Goal: Information Seeking & Learning: Understand process/instructions

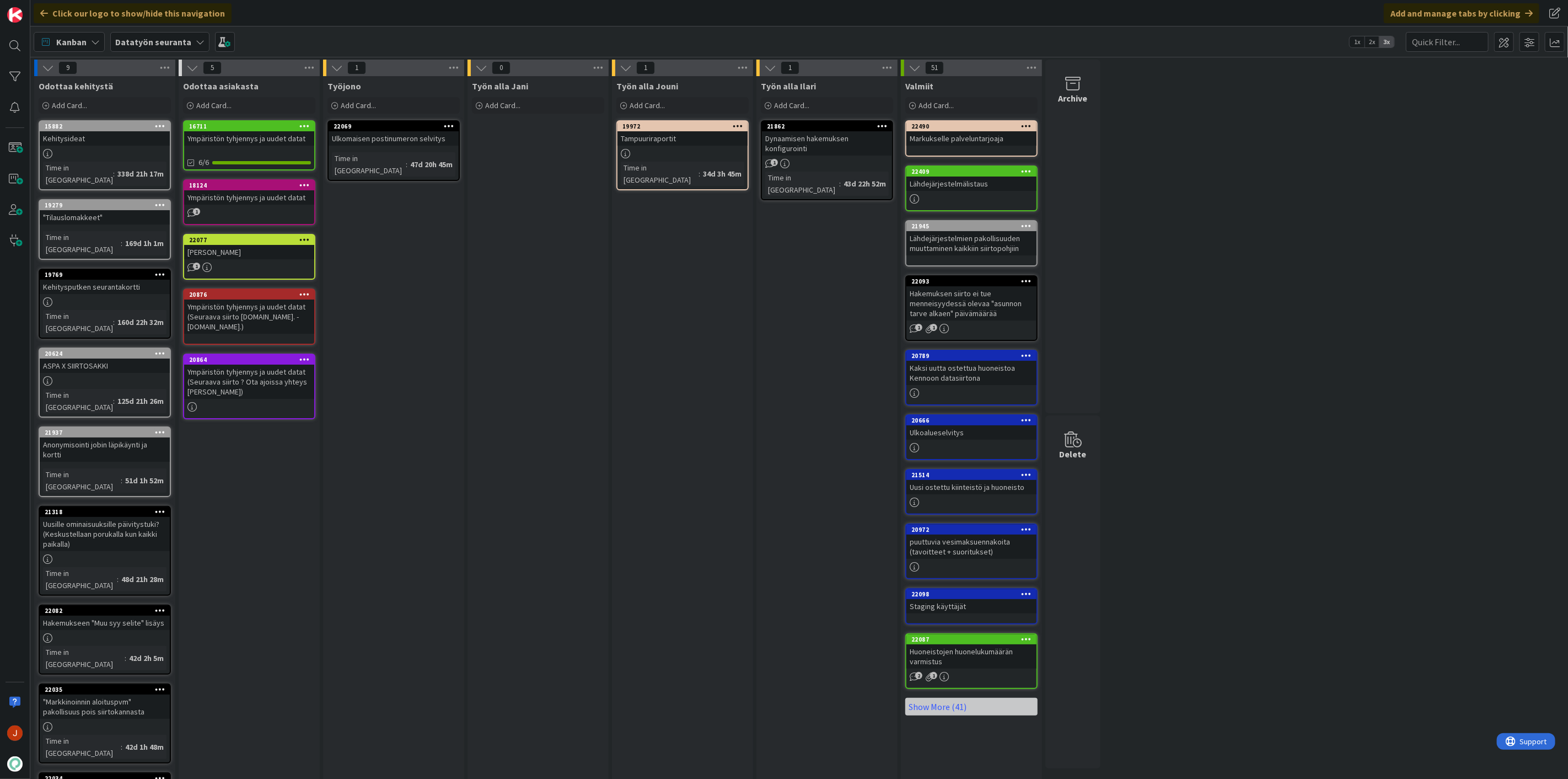
drag, startPoint x: 582, startPoint y: 324, endPoint x: 544, endPoint y: 300, distance: 44.9
click at [581, 324] on div "Työn alla Jani Add Card..." at bounding box center [539, 468] width 141 height 785
click at [163, 45] on b "Datatyön seuranta" at bounding box center [153, 42] width 76 height 11
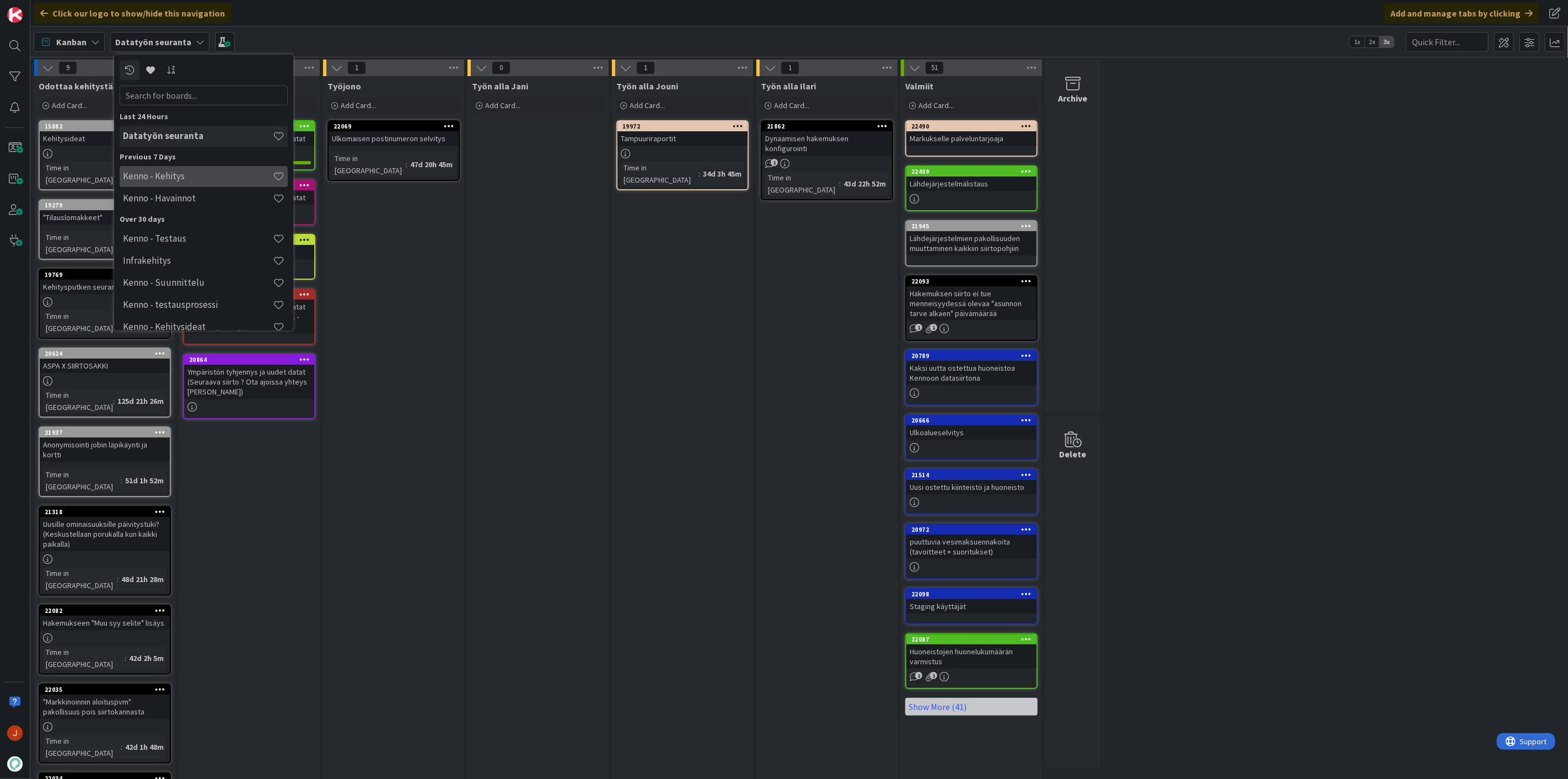
click at [220, 177] on h4 "Kenno - Kehitys" at bounding box center [198, 176] width 150 height 11
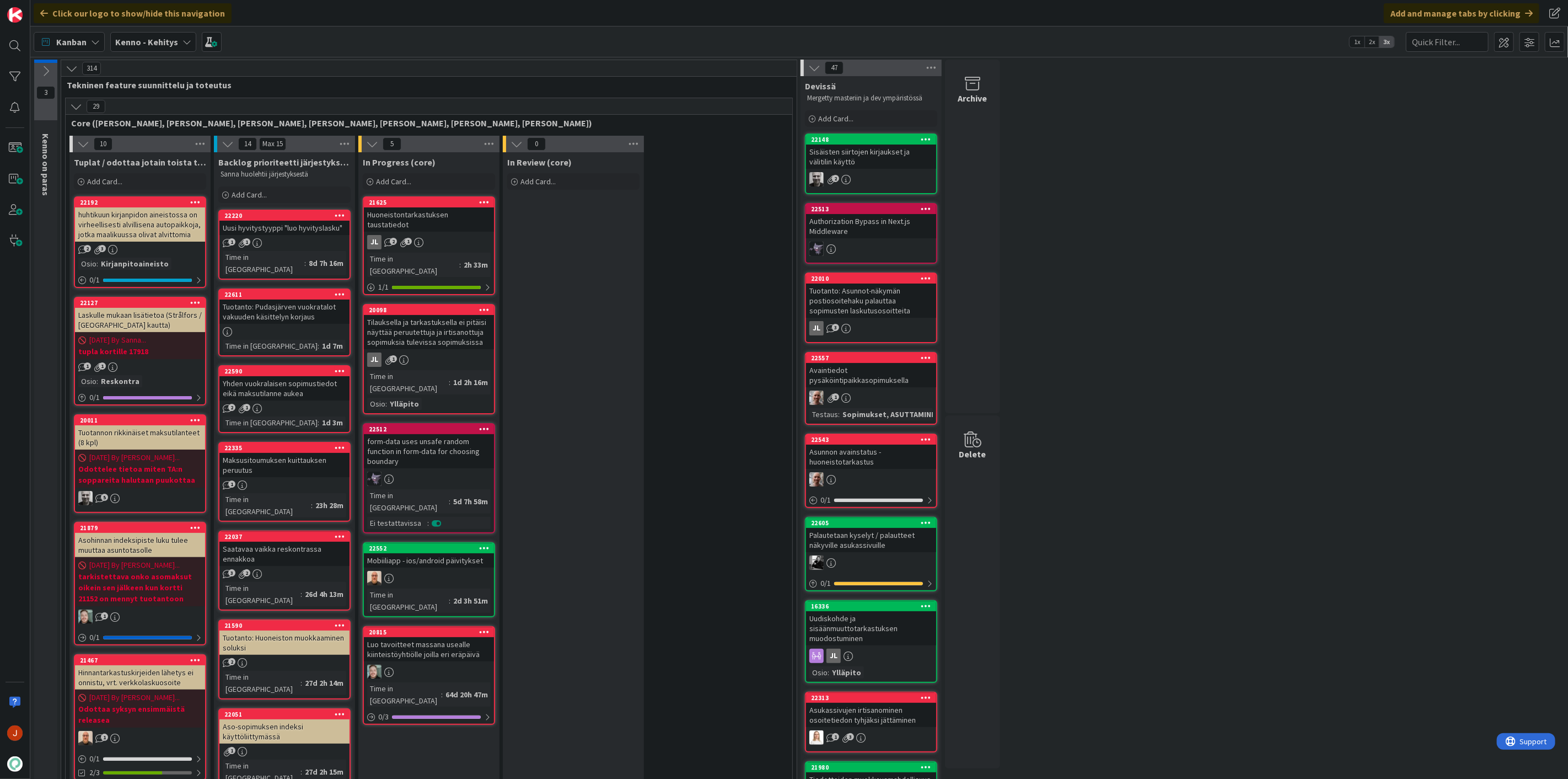
click at [443, 216] on div "Huoneistontarkastuksen taustatiedot" at bounding box center [428, 219] width 130 height 25
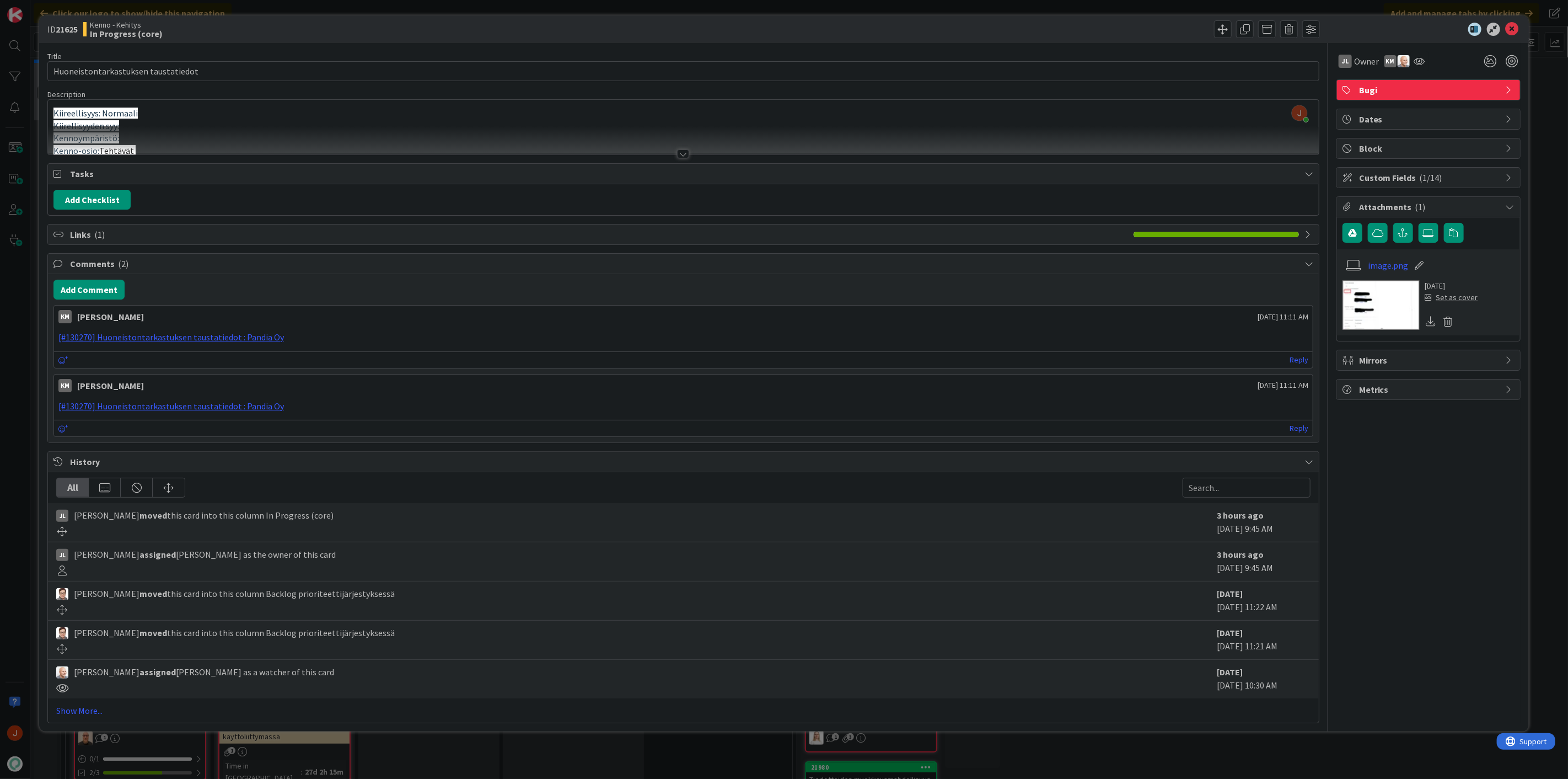
click at [373, 112] on div "Jouni Mäkelä just joined Kiireellisyys: Normaali Kiirellisyyden syy: Kennoympär…" at bounding box center [683, 126] width 1270 height 54
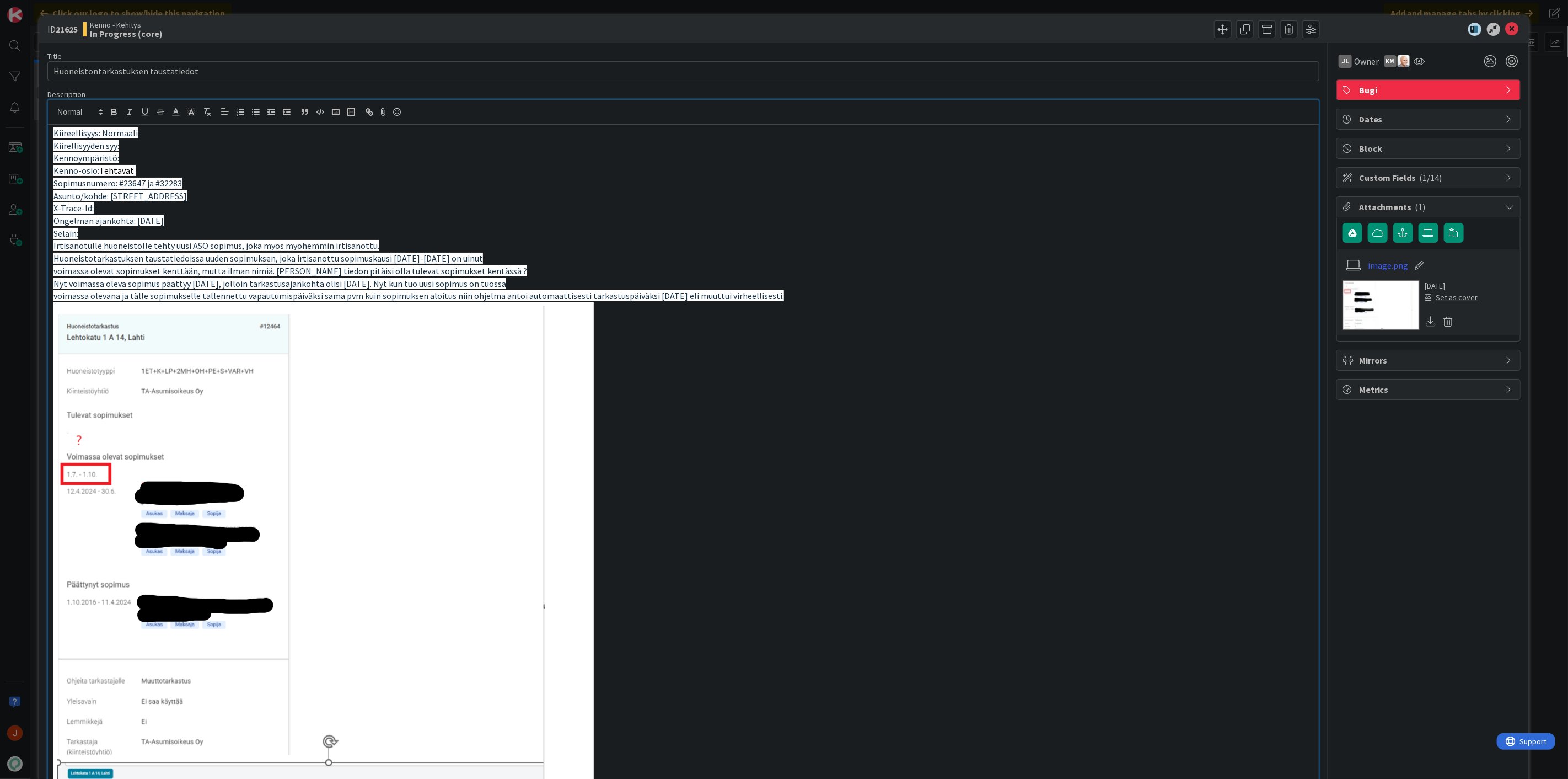
click at [607, 235] on p "Selain:" at bounding box center [684, 233] width 1260 height 13
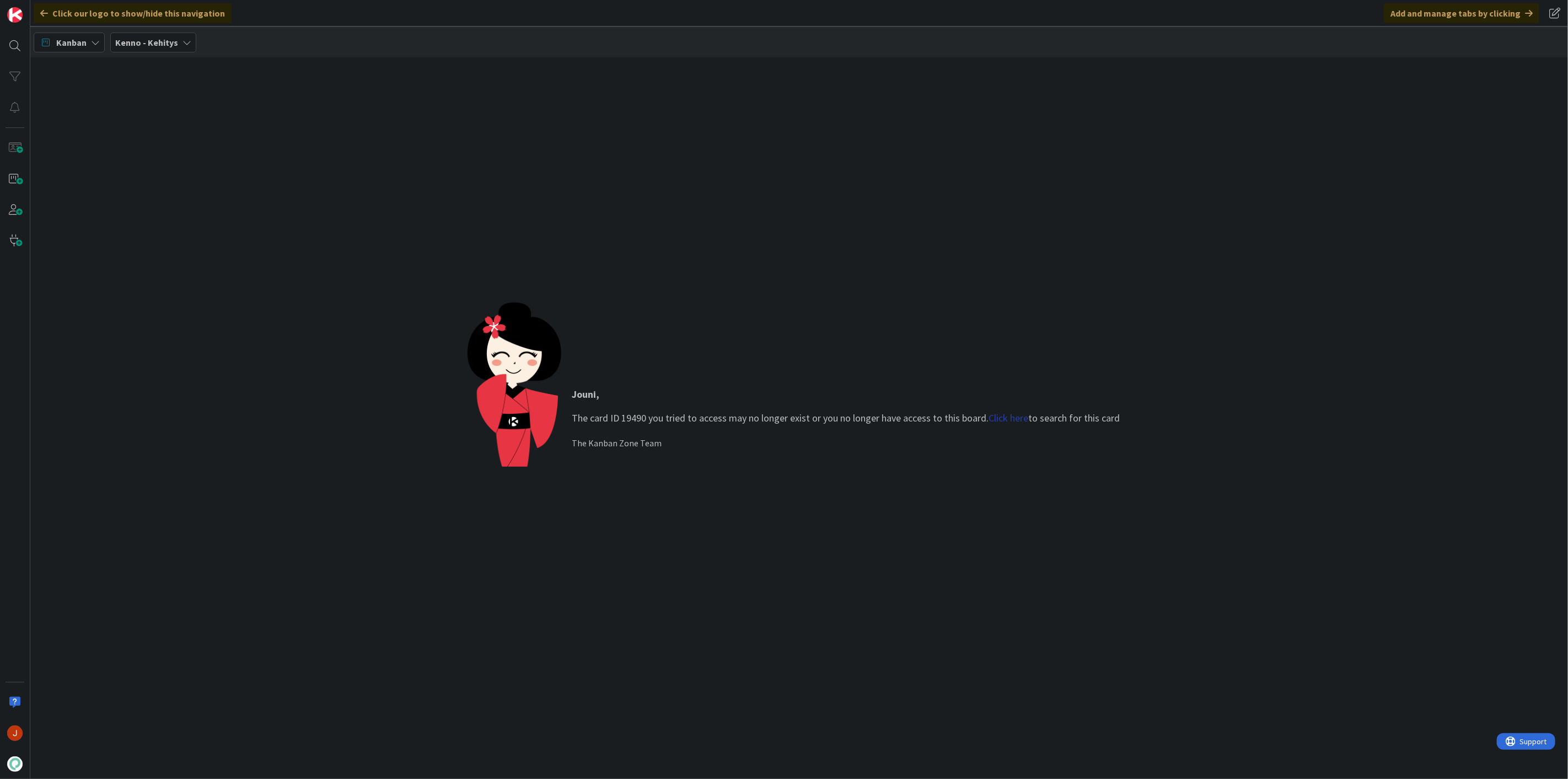
click at [1006, 417] on link "Click here" at bounding box center [1009, 417] width 39 height 13
click at [145, 106] on p "Solu-valinnan muokkaukset asunnon ominaisuuksissa" at bounding box center [135, 103] width 169 height 23
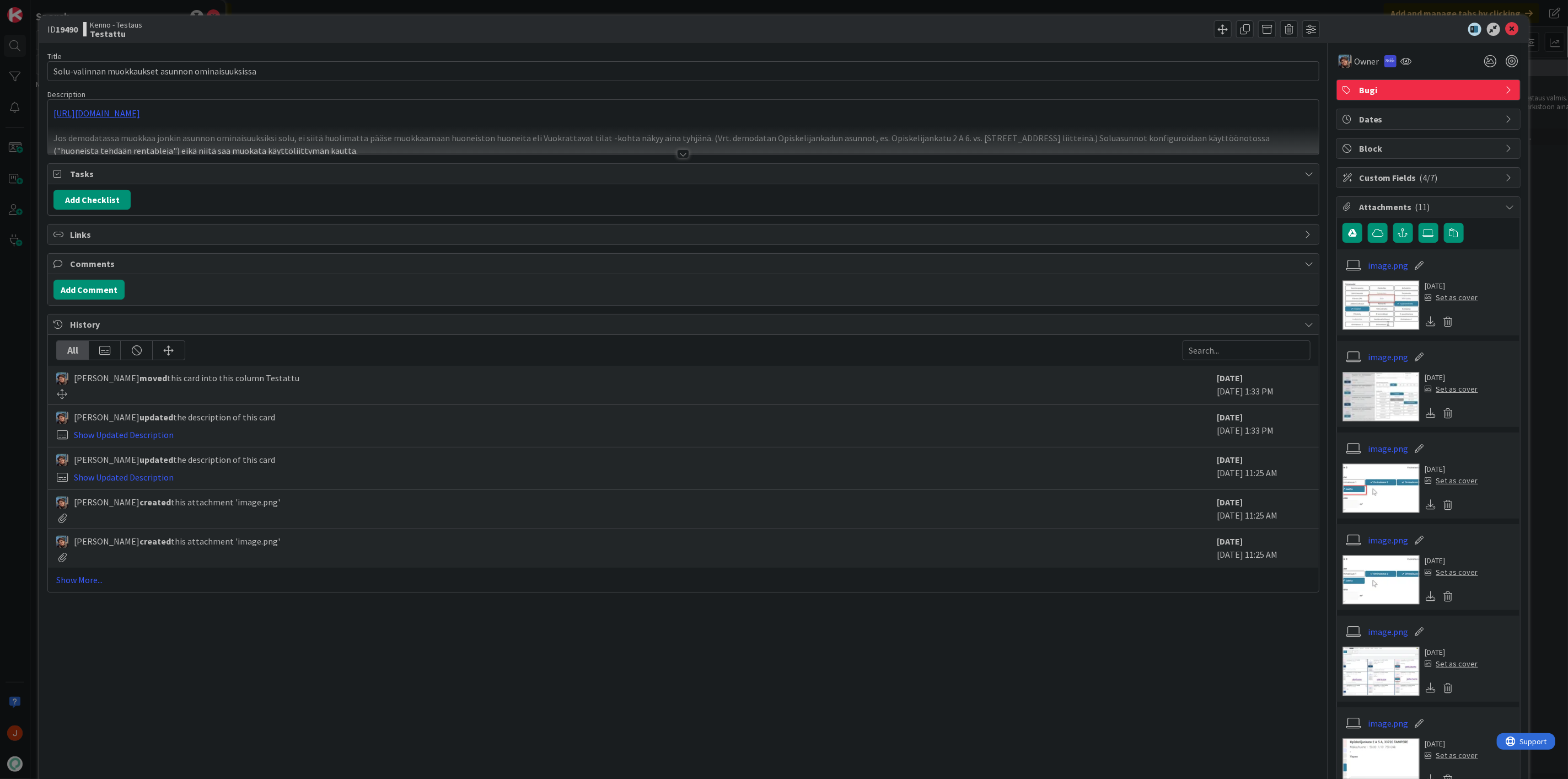
click at [677, 155] on div at bounding box center [683, 154] width 12 height 9
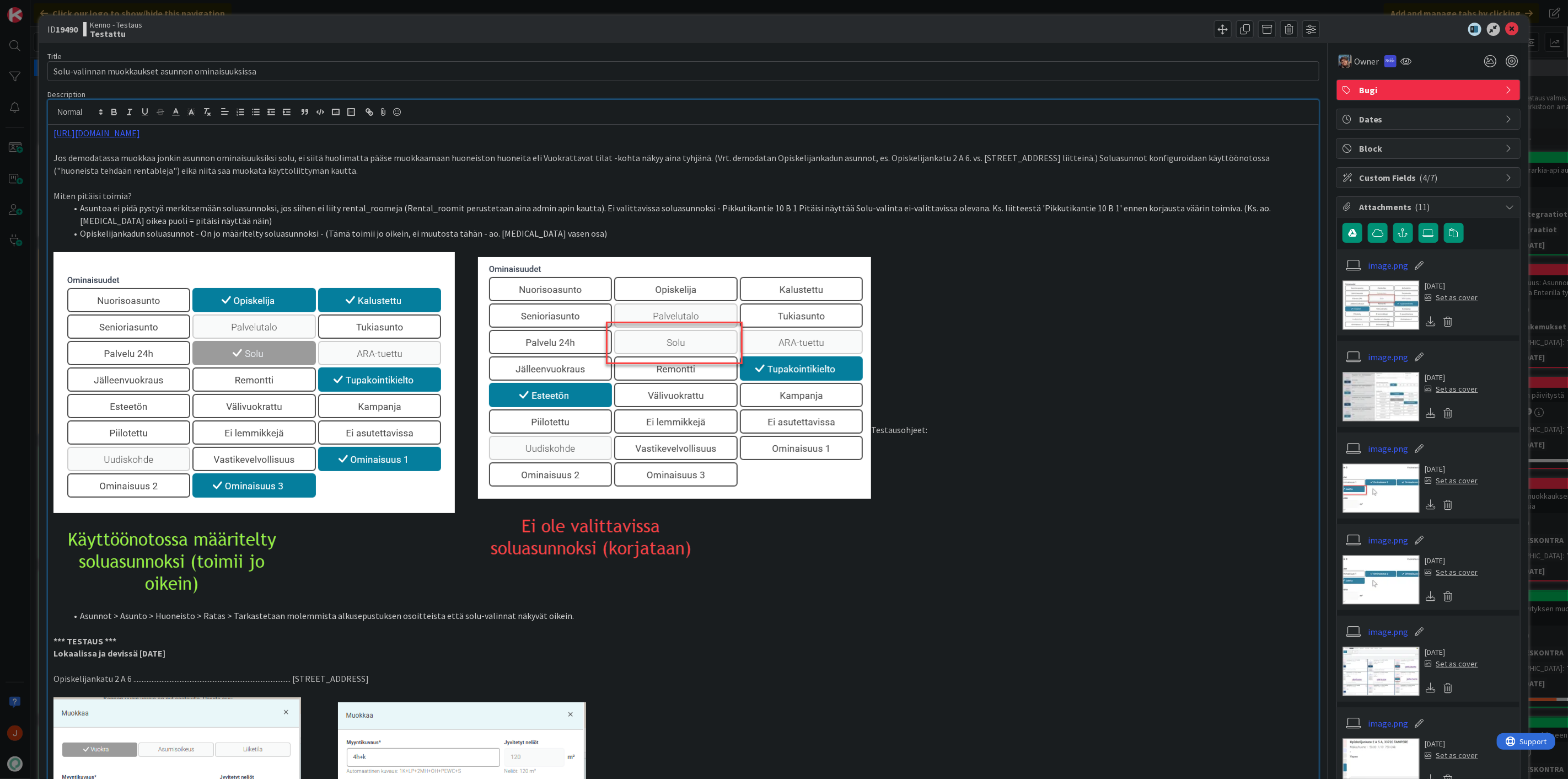
click at [677, 153] on p "Jos demodatassa muokkaa jonkin asunnon ominaisuuksiksi solu, ei siitä huolimatt…" at bounding box center [684, 164] width 1260 height 25
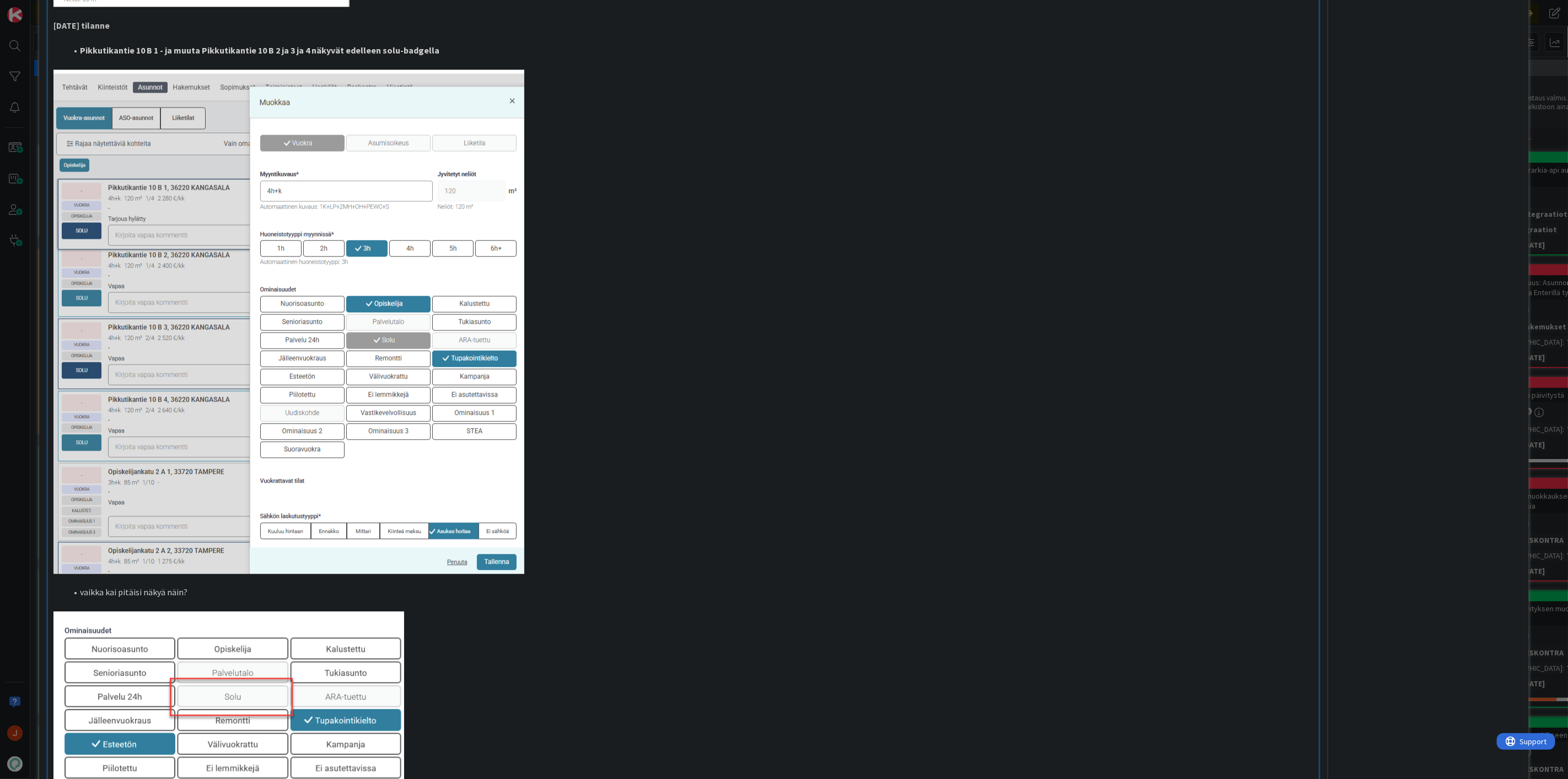
scroll to position [2451, 0]
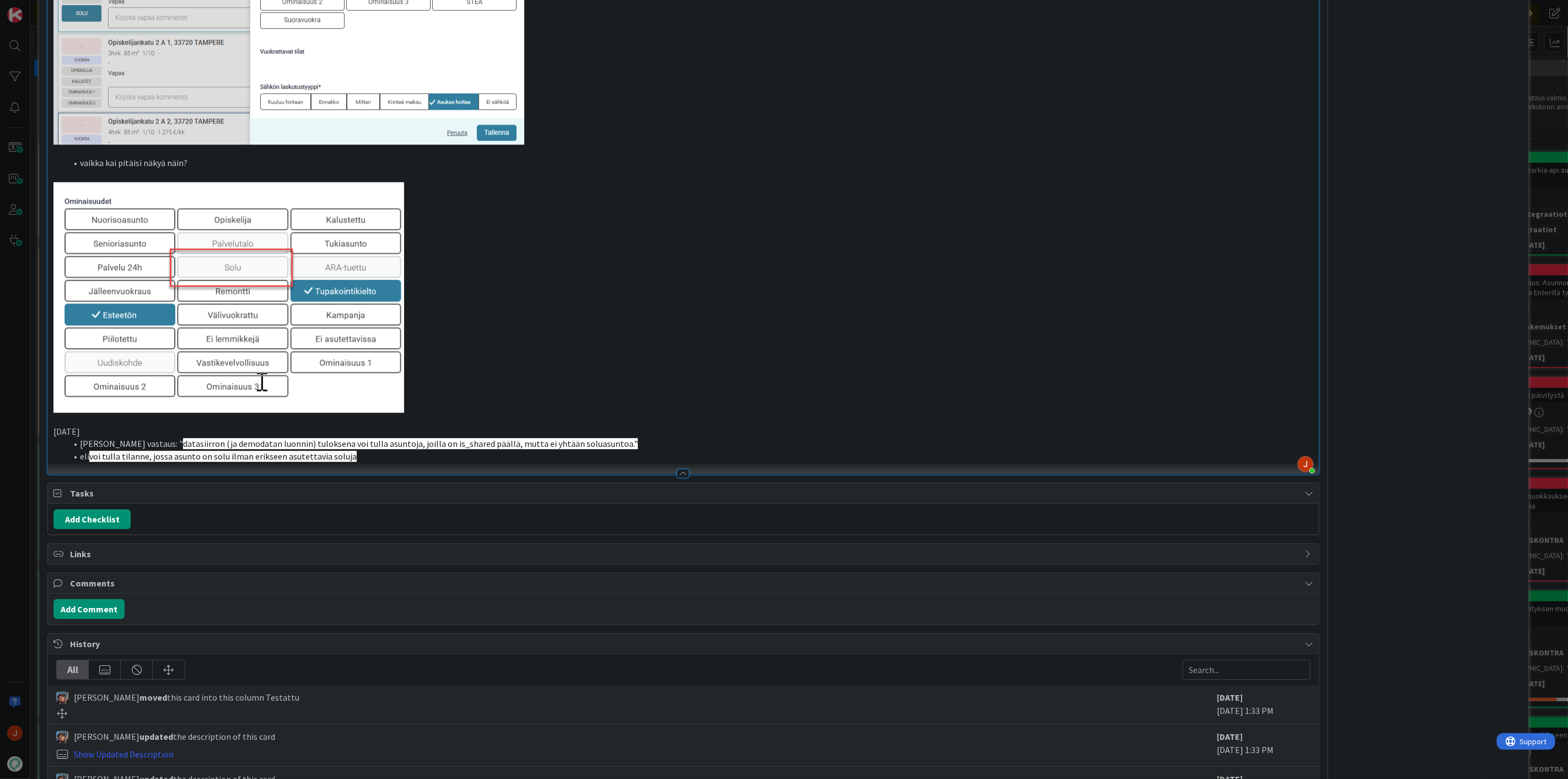
click at [932, 202] on p at bounding box center [684, 298] width 1260 height 231
click at [681, 299] on p at bounding box center [684, 298] width 1260 height 231
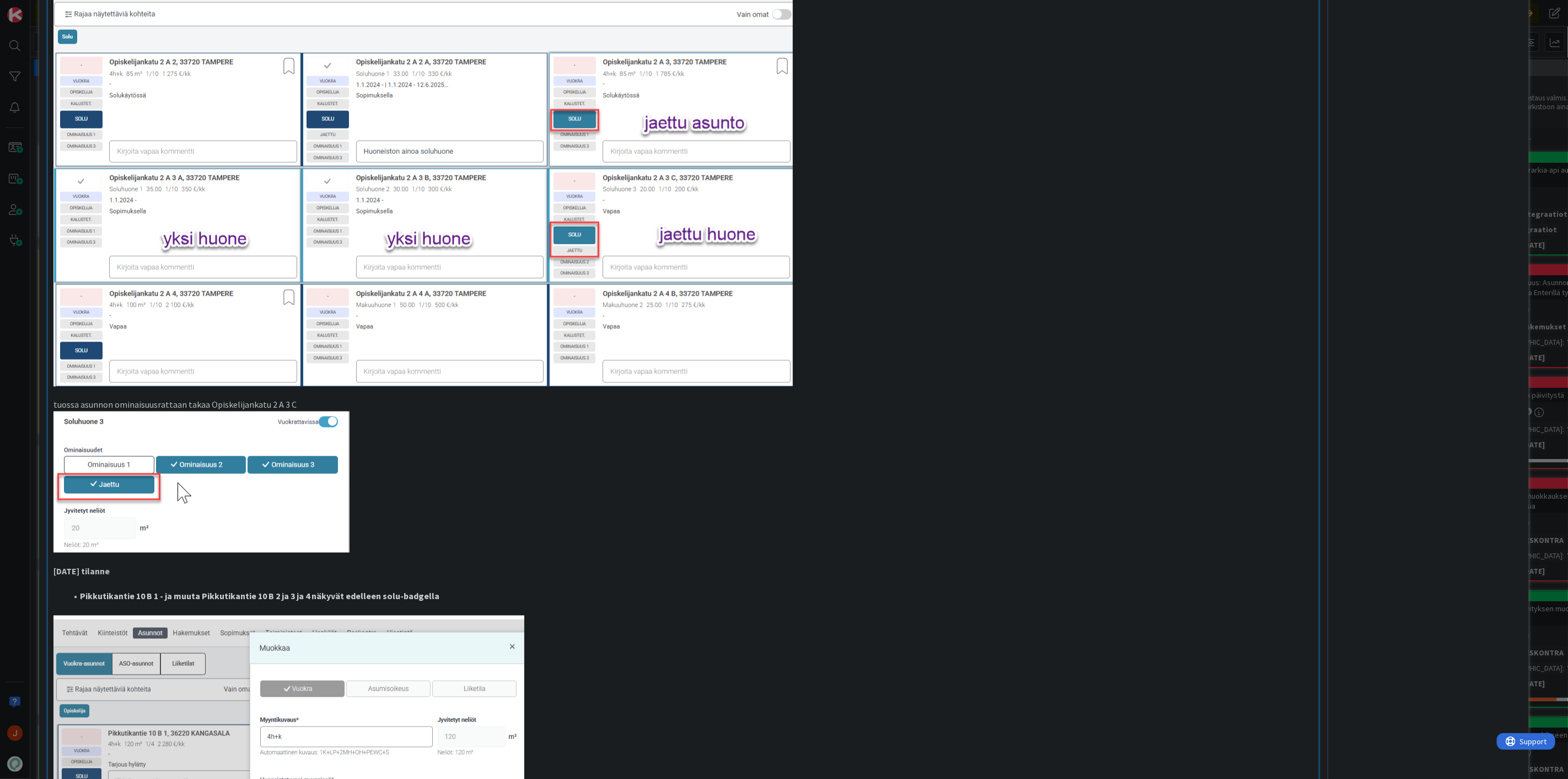
scroll to position [1225, 0]
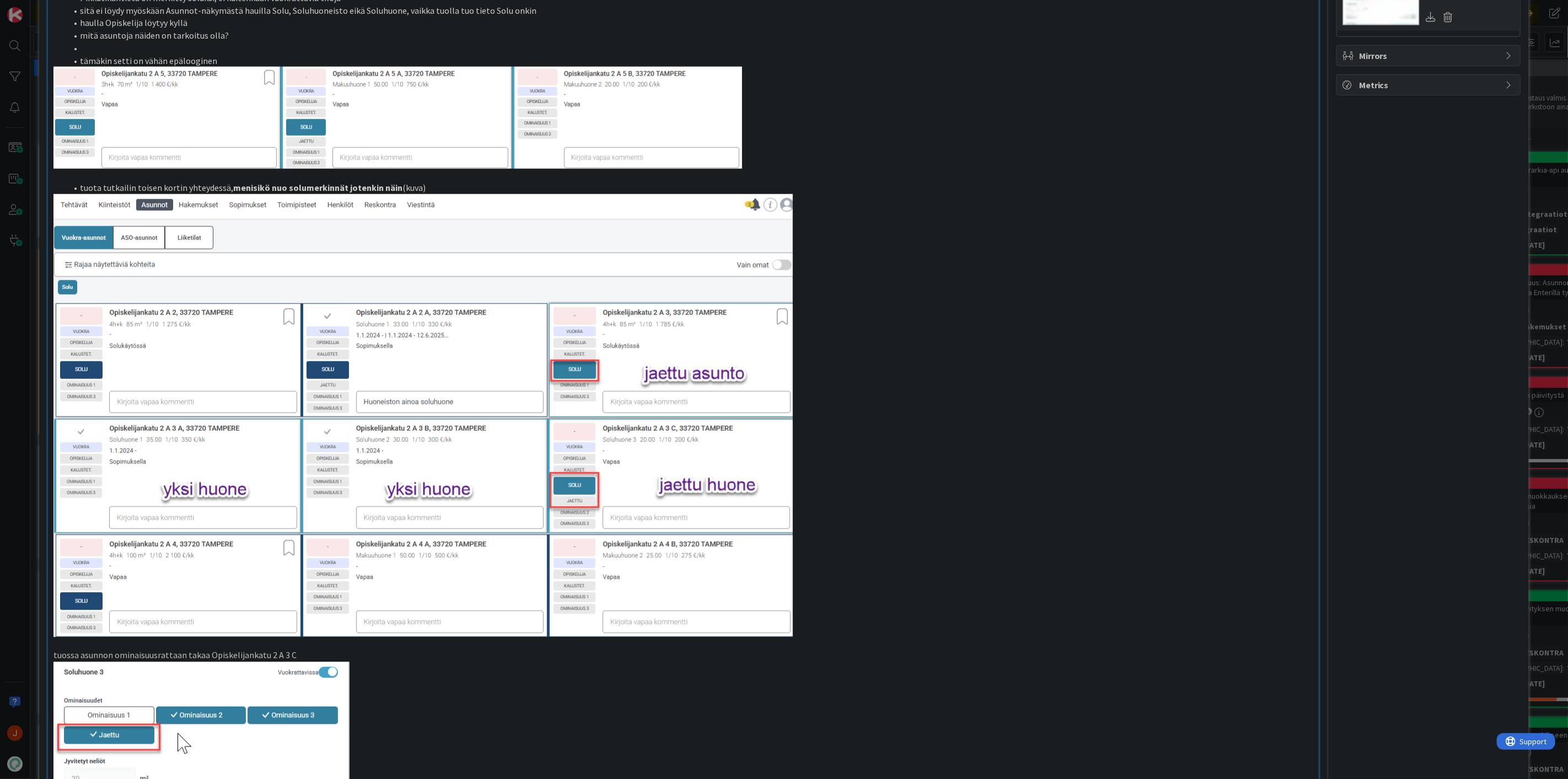
click at [991, 382] on p at bounding box center [684, 415] width 1260 height 443
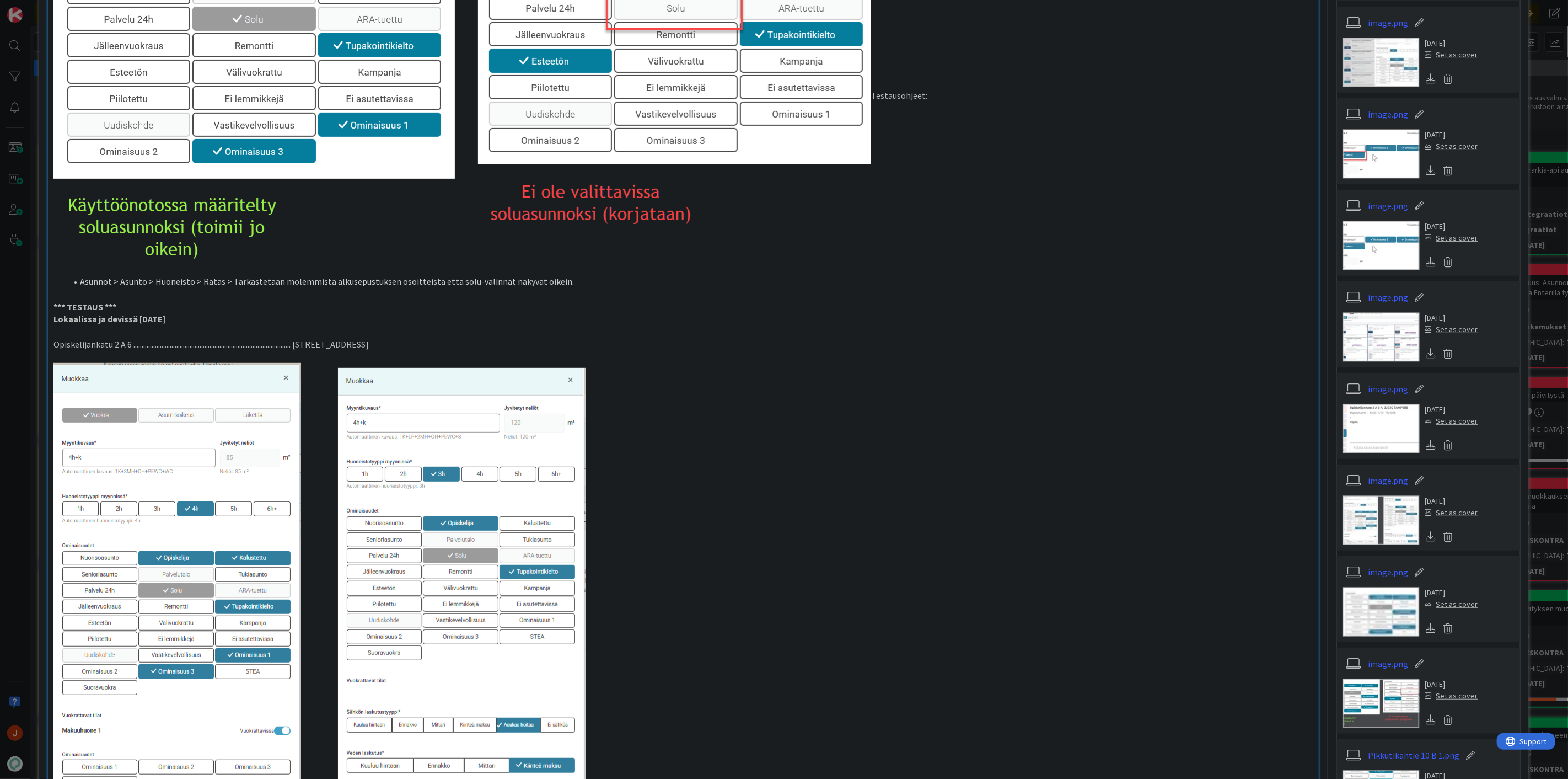
scroll to position [0, 0]
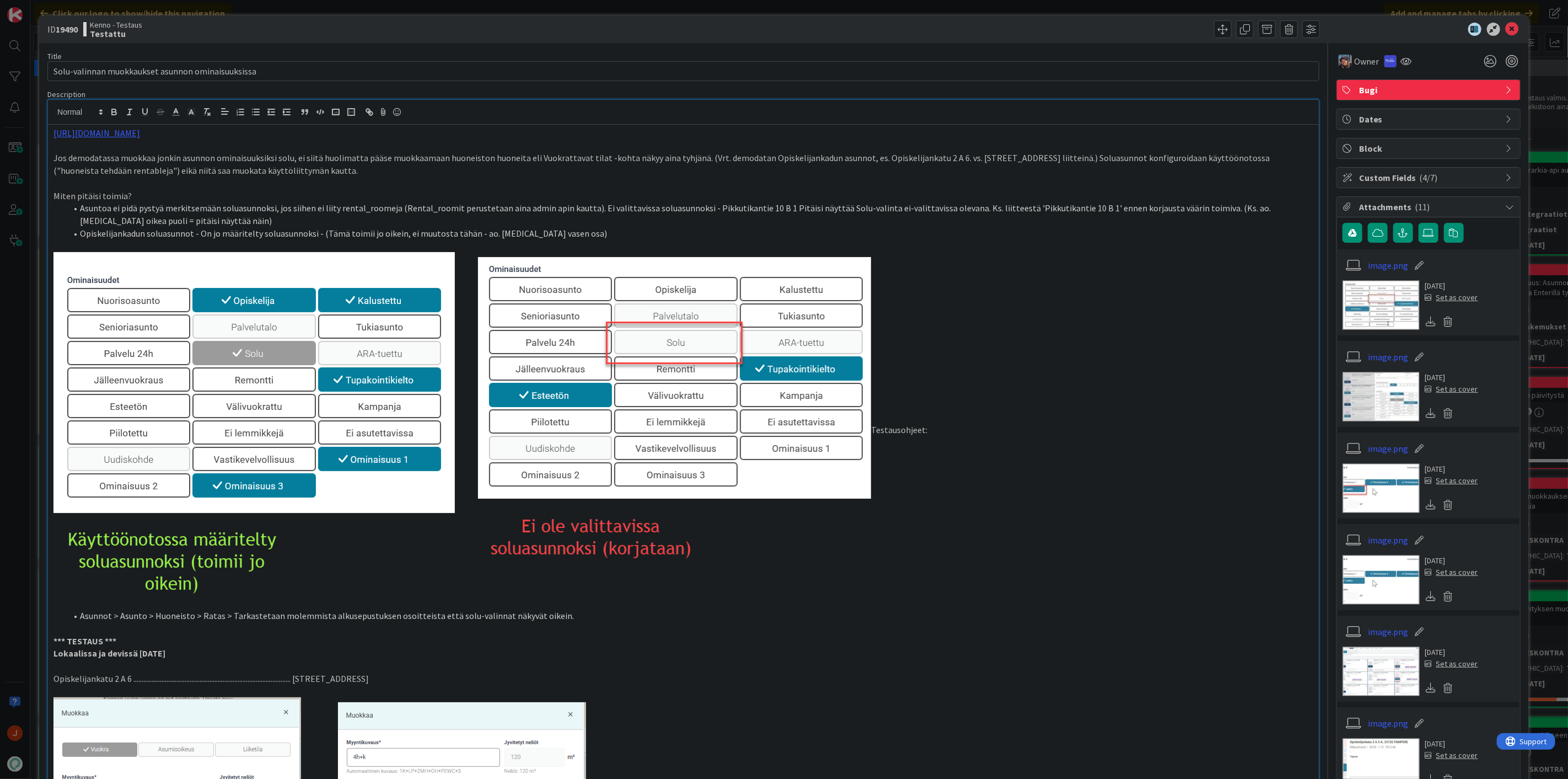
click at [1034, 361] on p "Testausohjeet:" at bounding box center [684, 431] width 1260 height 357
